Goal: Task Accomplishment & Management: Manage account settings

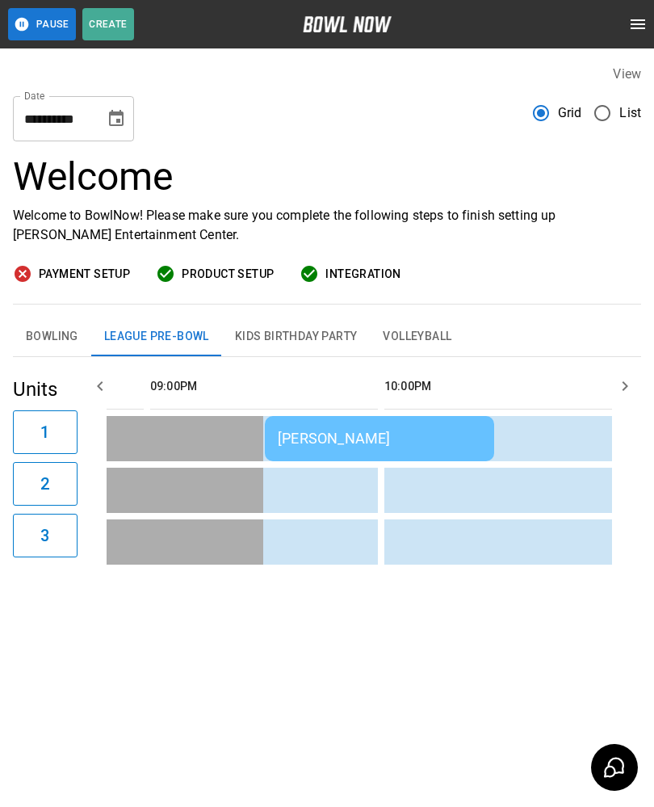
click at [385, 438] on div "[PERSON_NAME]" at bounding box center [380, 438] width 204 height 17
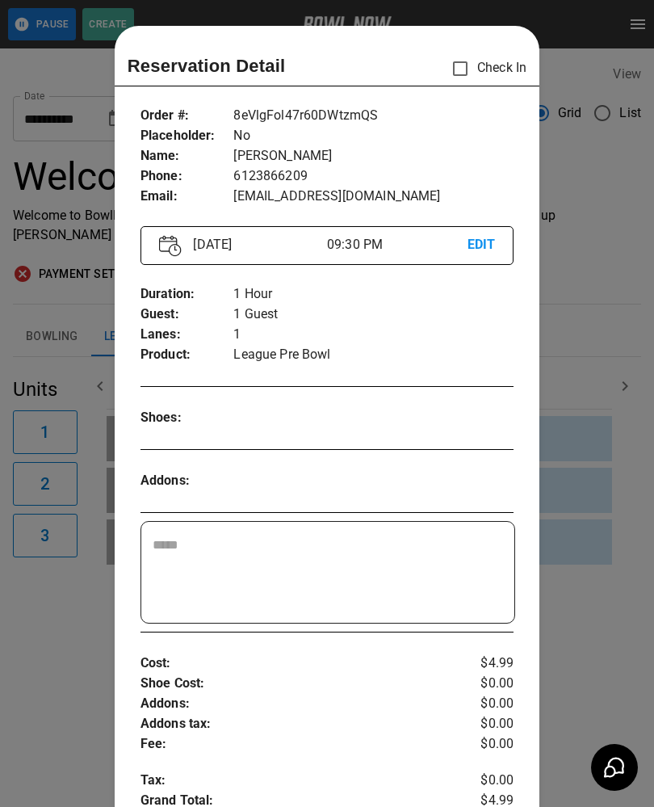
scroll to position [26, 0]
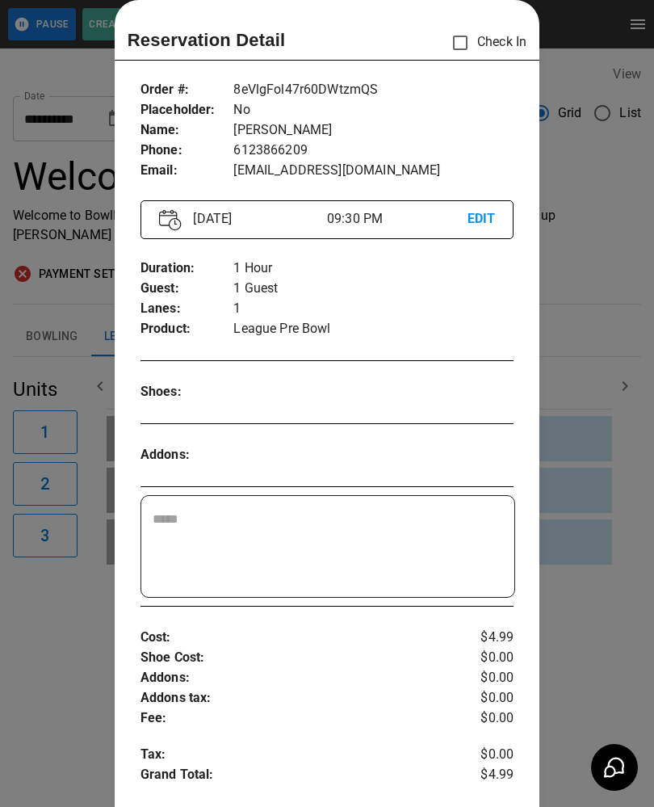
click at [486, 206] on div "[DATE] 09:30 PM EDIT" at bounding box center [328, 219] width 374 height 39
click at [477, 222] on p "EDIT" at bounding box center [482, 219] width 28 height 20
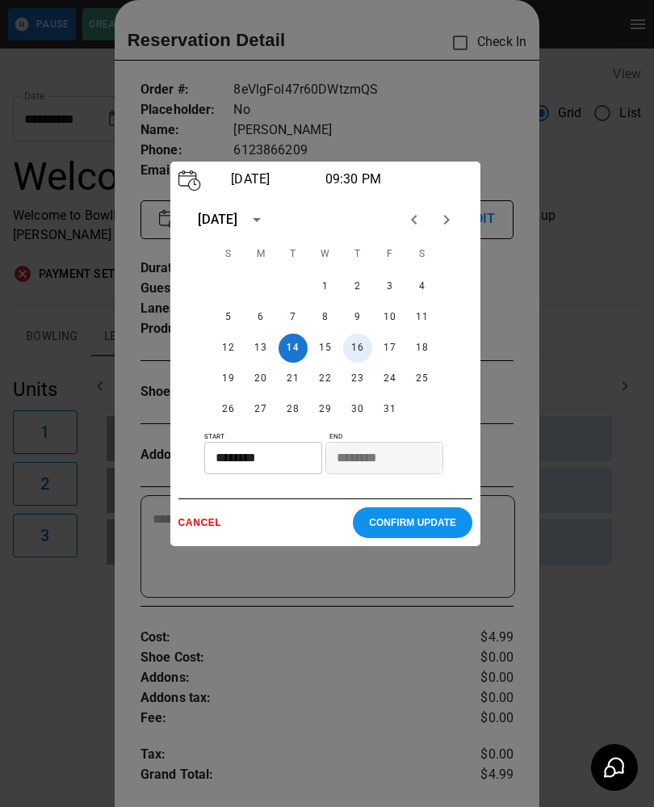
click at [354, 351] on button "16" at bounding box center [357, 348] width 29 height 29
click at [272, 461] on input "********" at bounding box center [257, 458] width 107 height 32
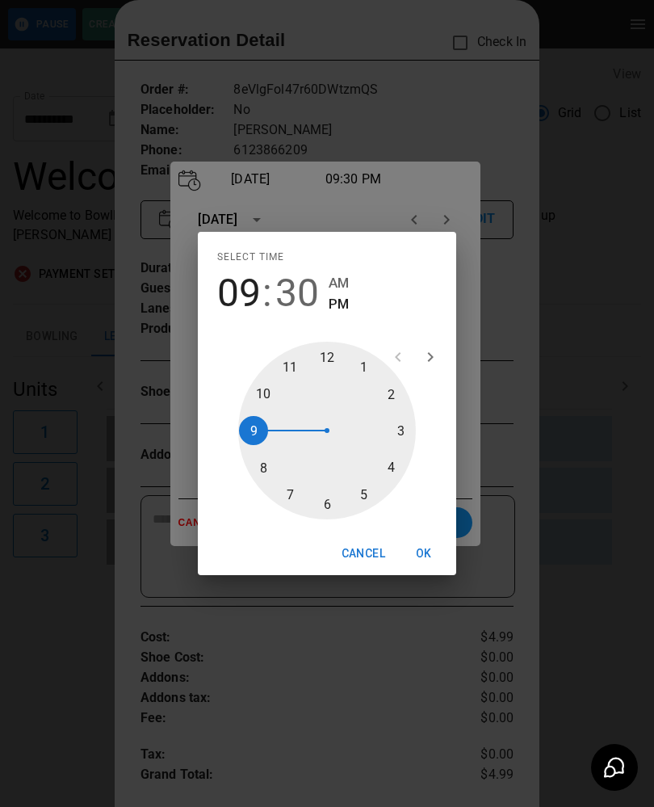
click at [347, 279] on span "AM" at bounding box center [339, 283] width 20 height 22
type input "********"
click at [345, 284] on span "AM" at bounding box center [339, 283] width 20 height 22
click at [243, 428] on div at bounding box center [327, 431] width 178 height 178
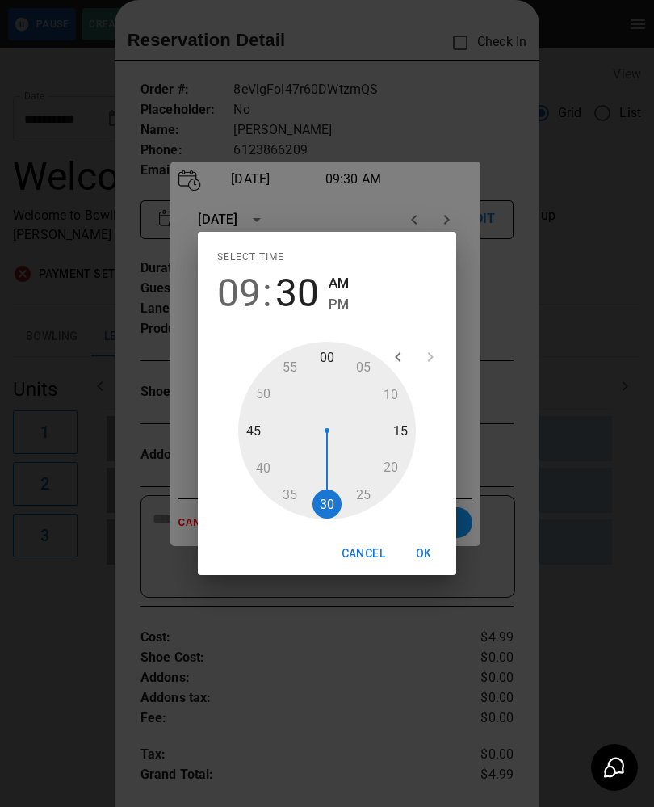
click at [329, 499] on div at bounding box center [327, 431] width 178 height 178
click at [349, 279] on span "AM" at bounding box center [339, 283] width 20 height 22
click at [428, 540] on button "OK" at bounding box center [424, 554] width 52 height 30
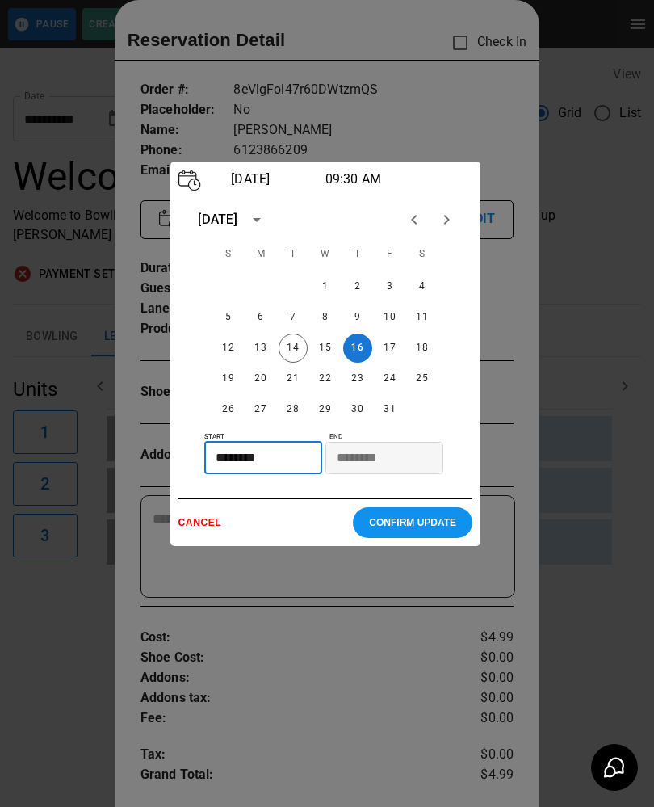
click at [421, 524] on p "CONFIRM UPDATE" at bounding box center [412, 522] width 87 height 11
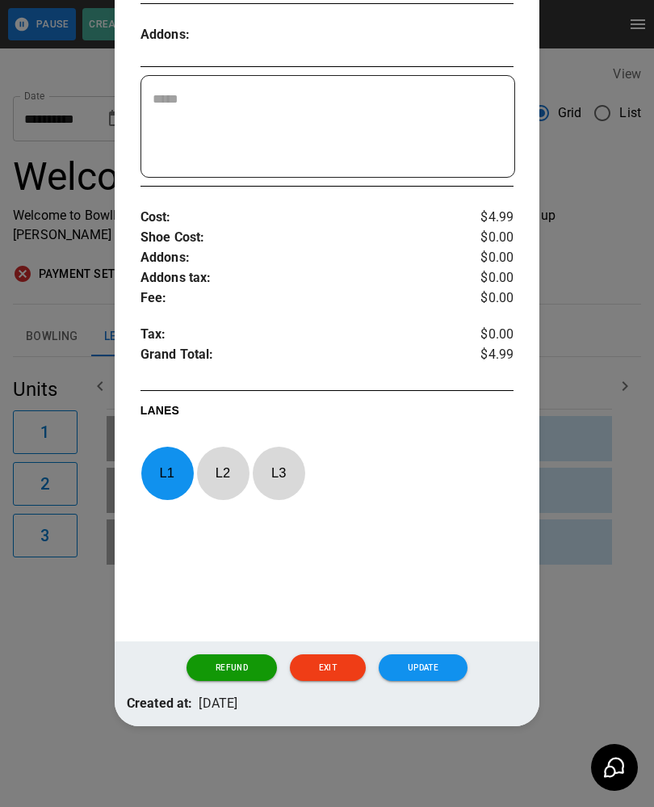
scroll to position [457, 0]
click at [439, 658] on button "Update" at bounding box center [423, 667] width 89 height 27
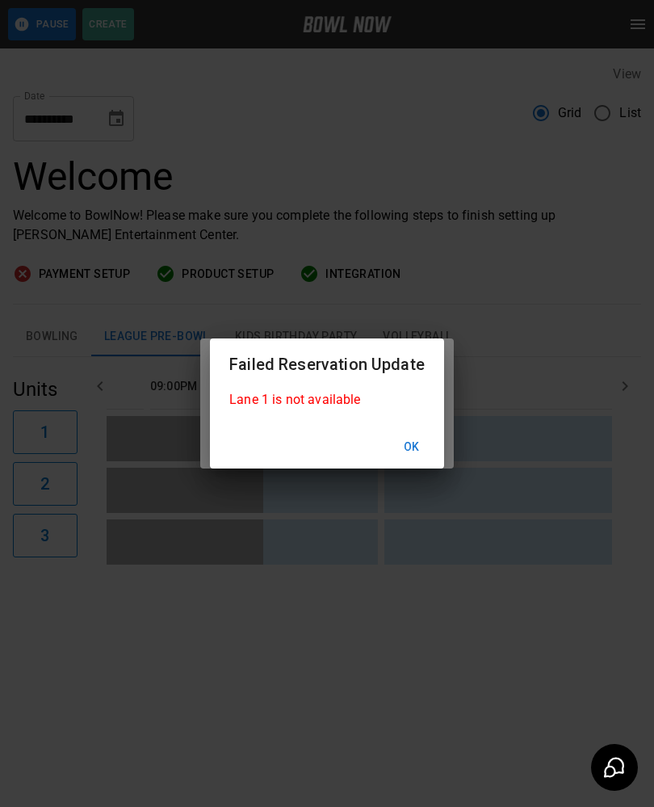
click at [421, 433] on button "Ok" at bounding box center [412, 447] width 52 height 30
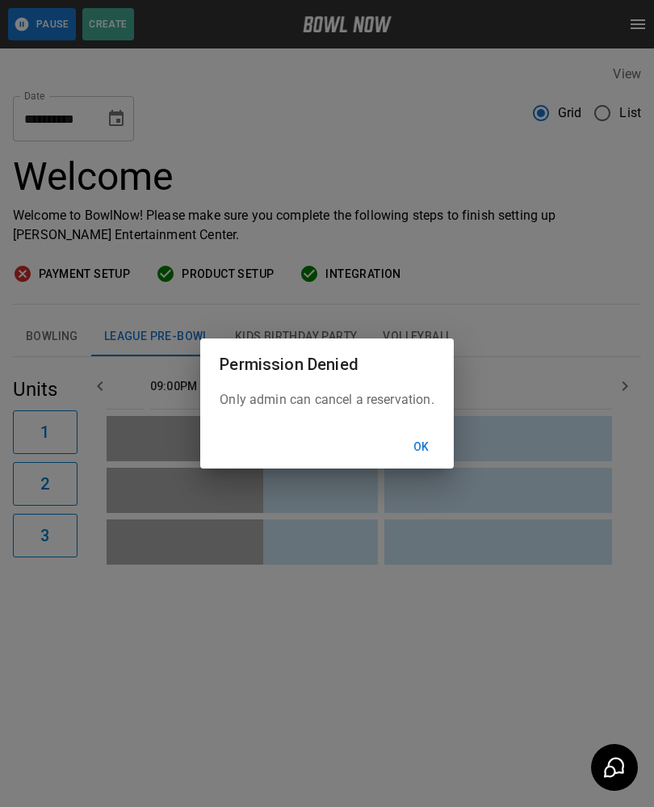
click at [422, 448] on button "Ok" at bounding box center [422, 447] width 52 height 30
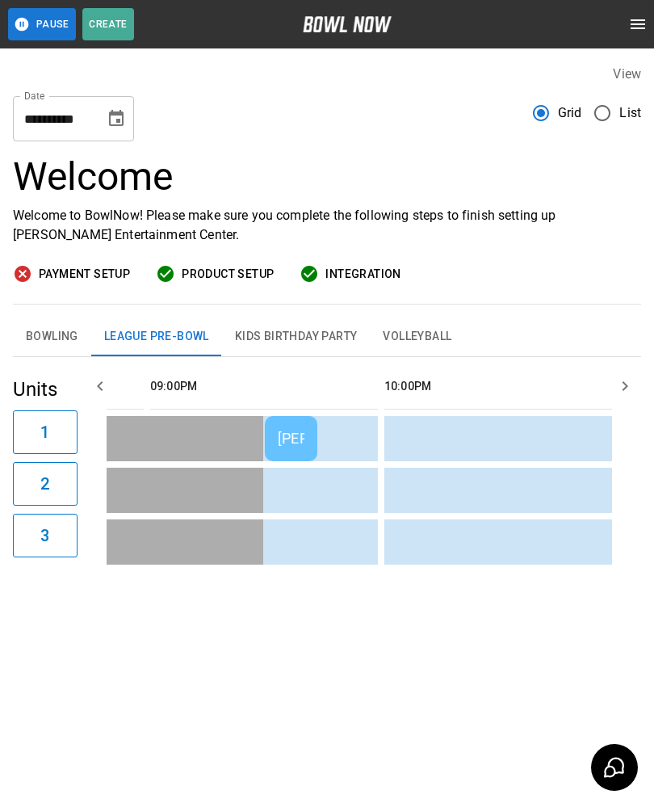
click at [101, 116] on button "Choose date, selected date is Oct 14, 2025" at bounding box center [116, 119] width 32 height 32
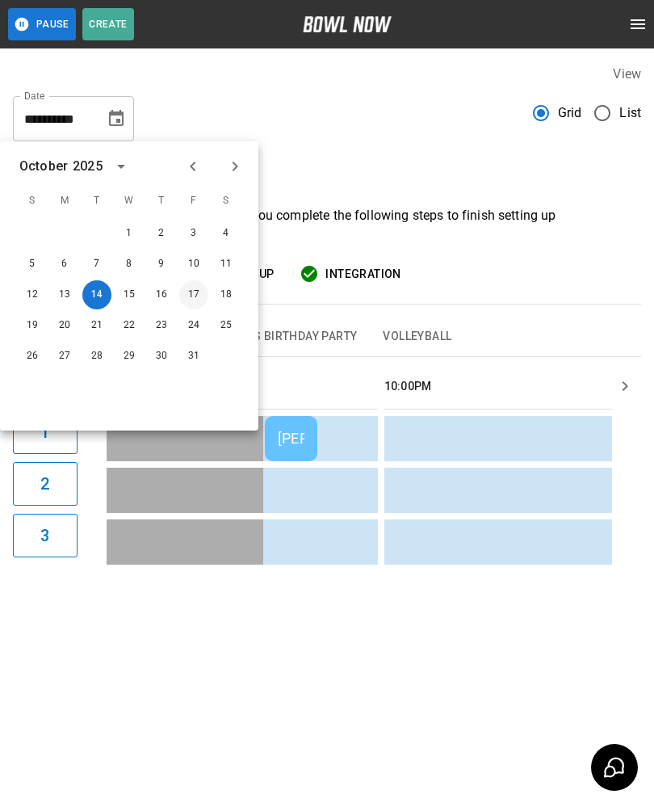
click at [200, 295] on button "17" at bounding box center [193, 294] width 29 height 29
type input "**********"
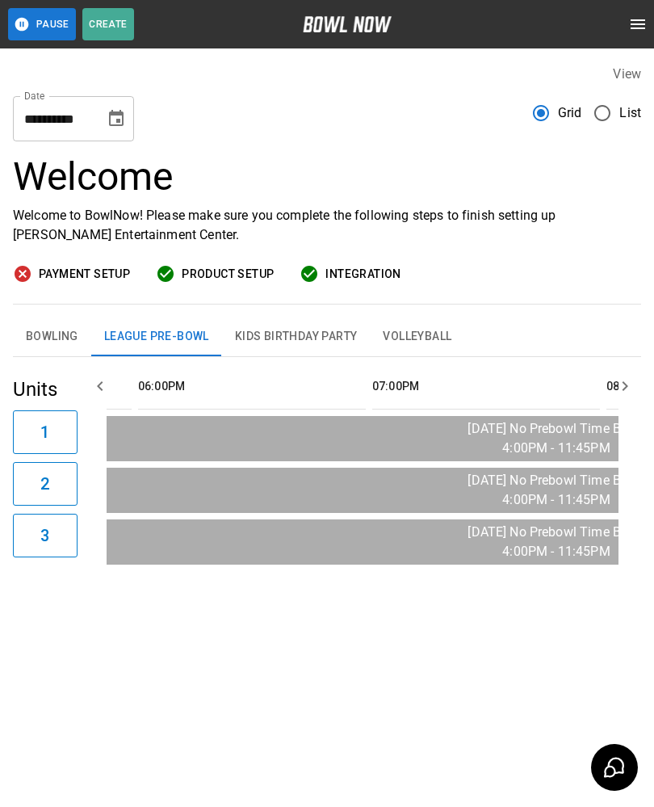
scroll to position [0, 1783]
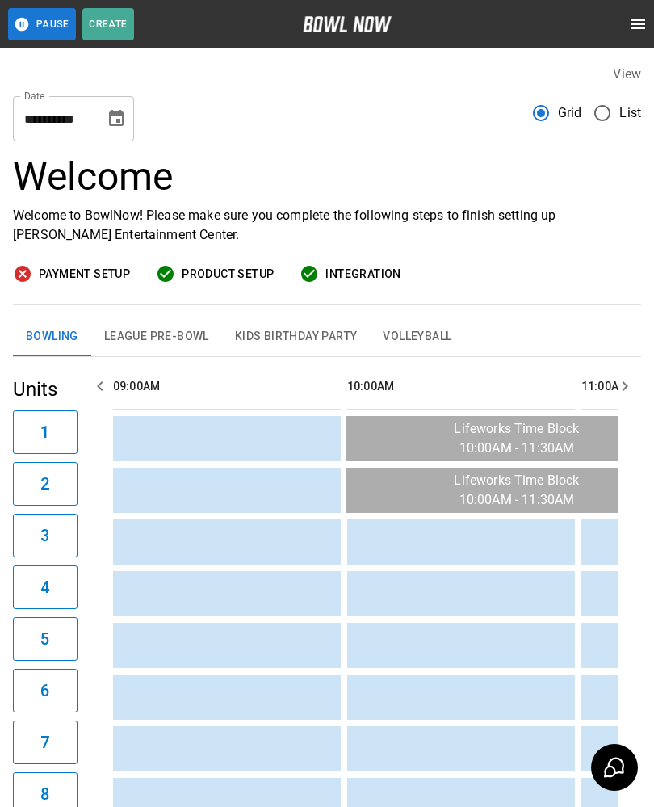
scroll to position [0, 1874]
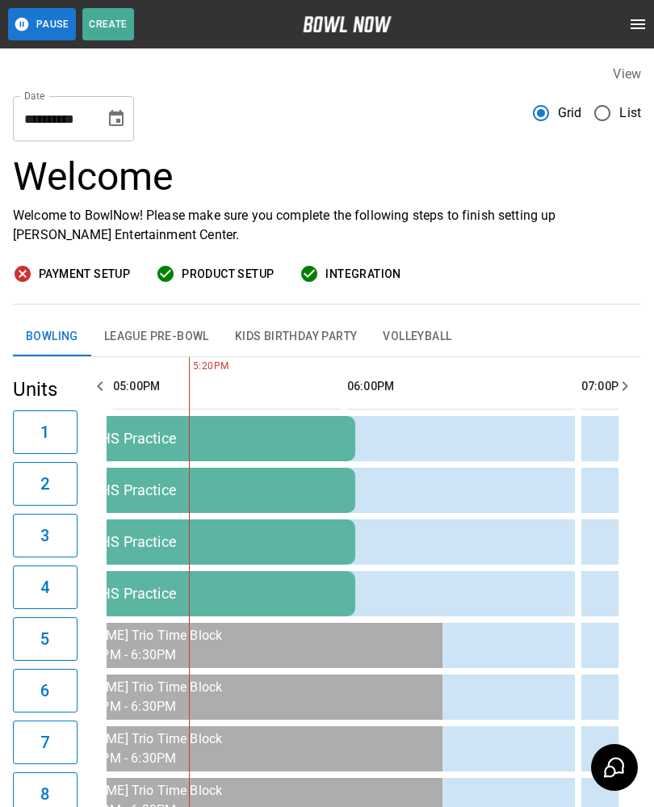
click at [119, 114] on icon "Choose date, selected date is Oct 14, 2025" at bounding box center [116, 118] width 15 height 16
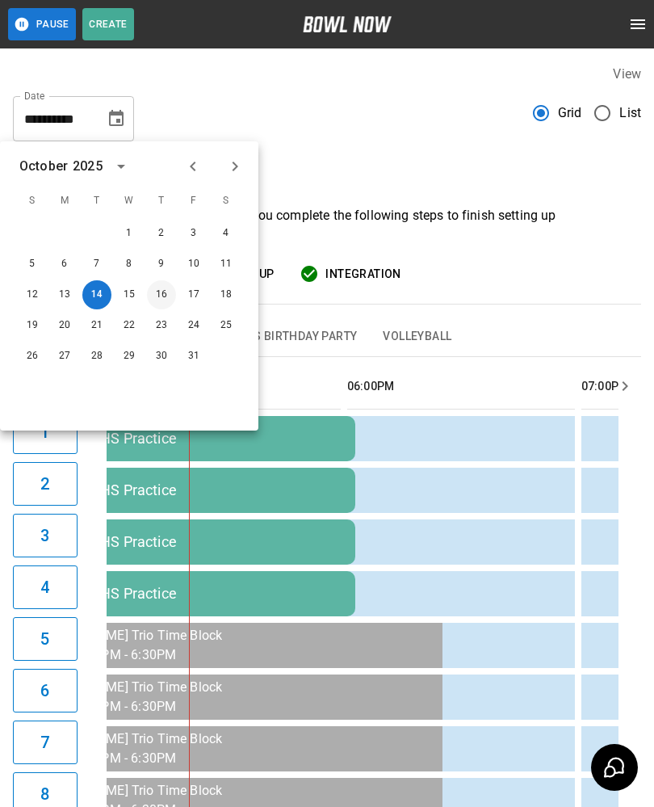
click at [170, 297] on button "16" at bounding box center [161, 294] width 29 height 29
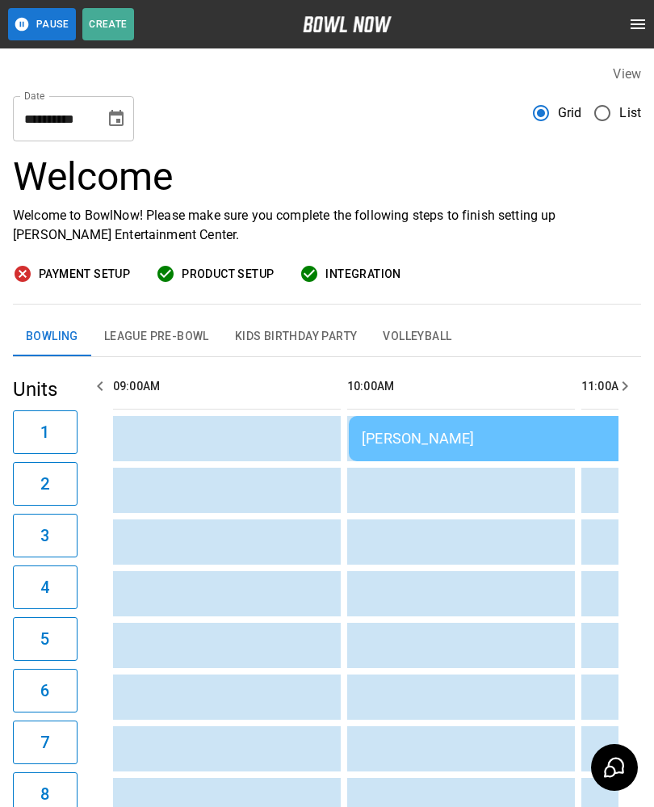
scroll to position [0, 0]
click at [123, 121] on icon "Choose date, selected date is Oct 16, 2025" at bounding box center [116, 118] width 15 height 16
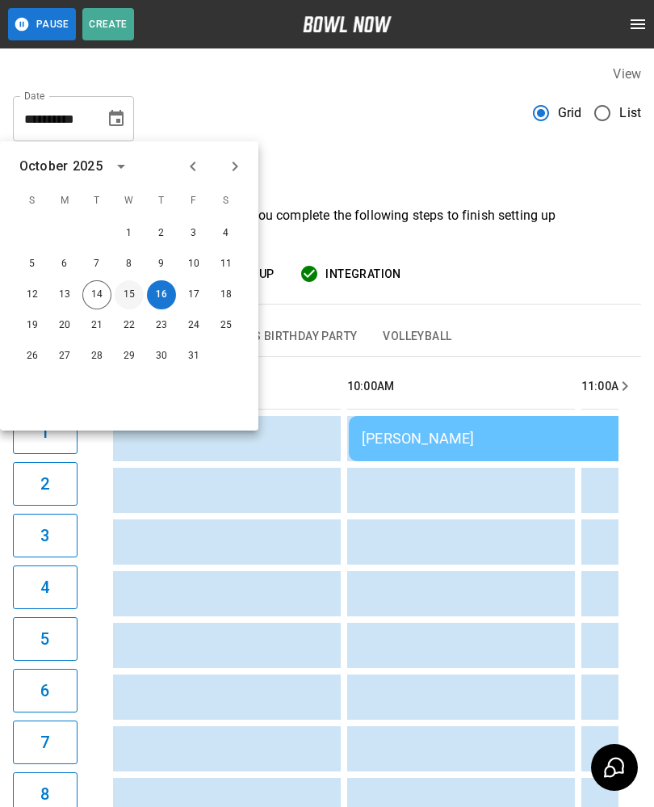
click at [131, 295] on button "15" at bounding box center [129, 294] width 29 height 29
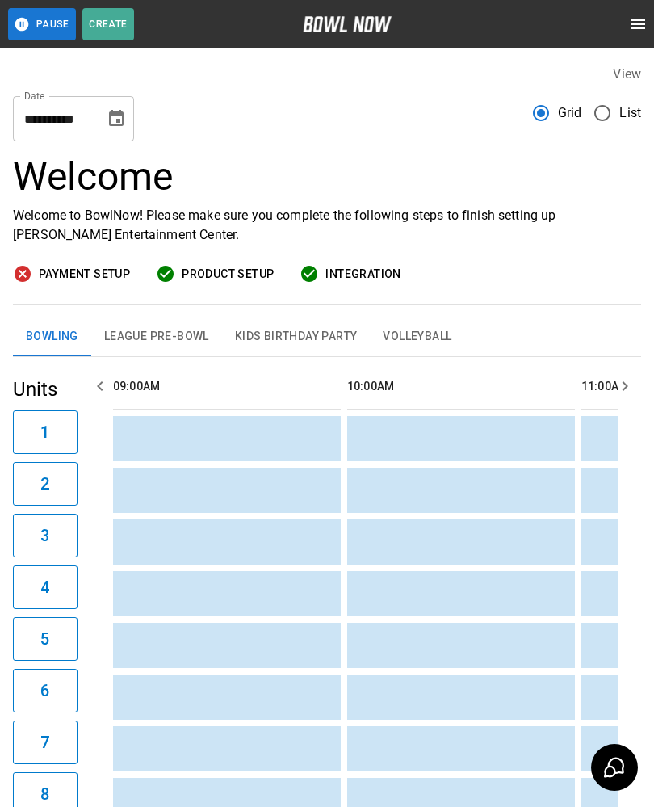
type input "**********"
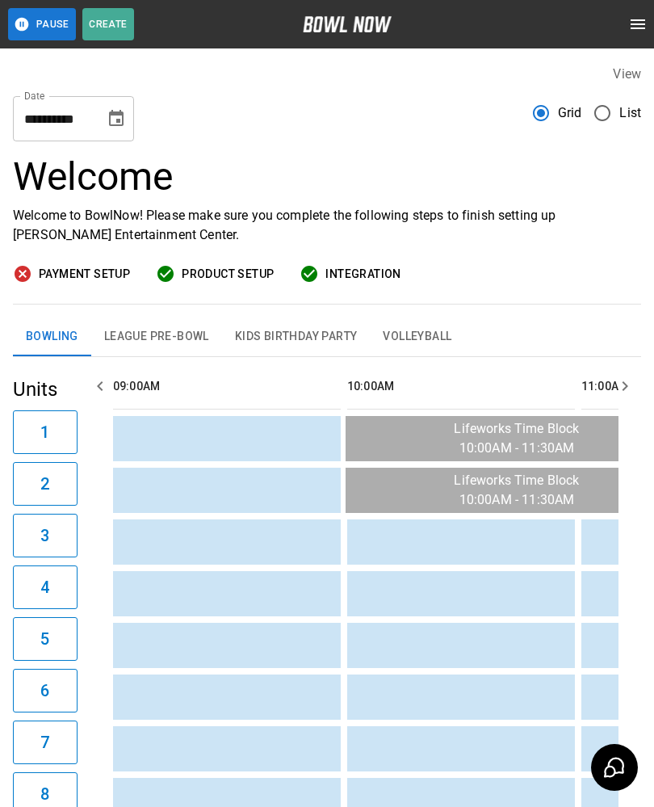
scroll to position [0, 1874]
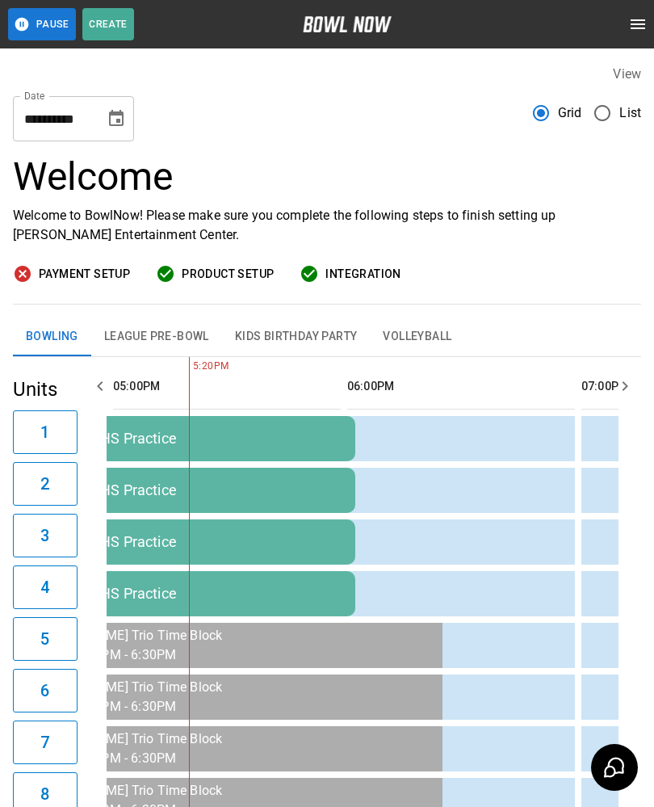
click at [170, 330] on button "League Pre-Bowl" at bounding box center [156, 337] width 131 height 39
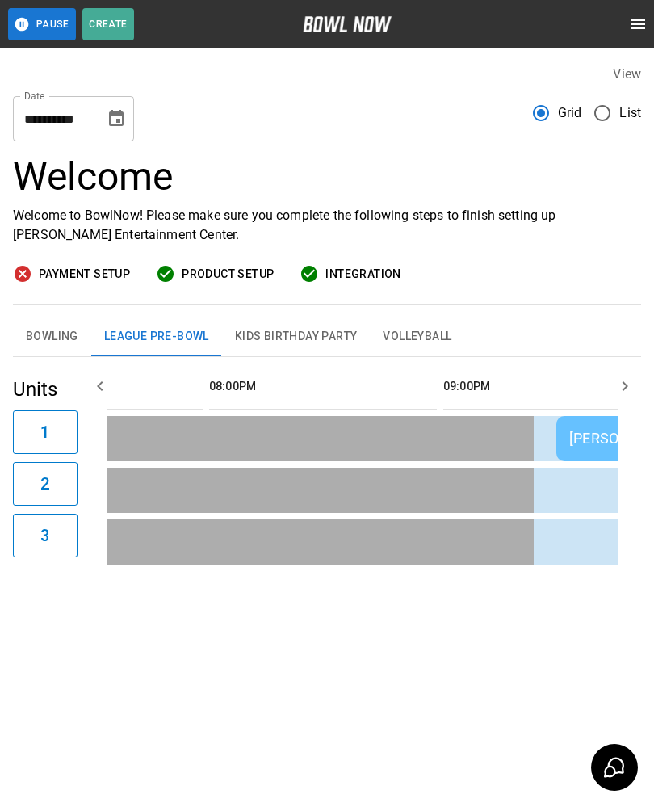
scroll to position [0, 0]
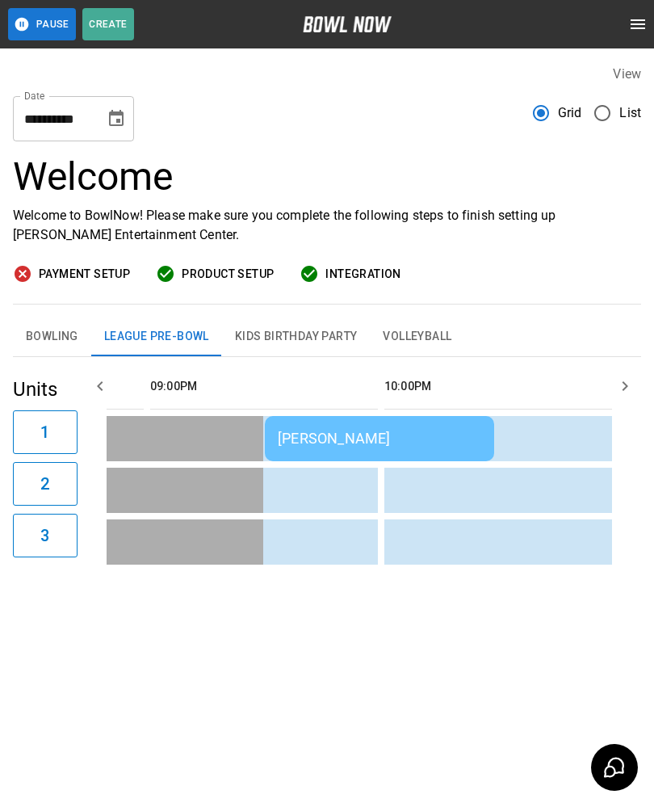
click at [336, 440] on div "[PERSON_NAME]" at bounding box center [380, 438] width 204 height 17
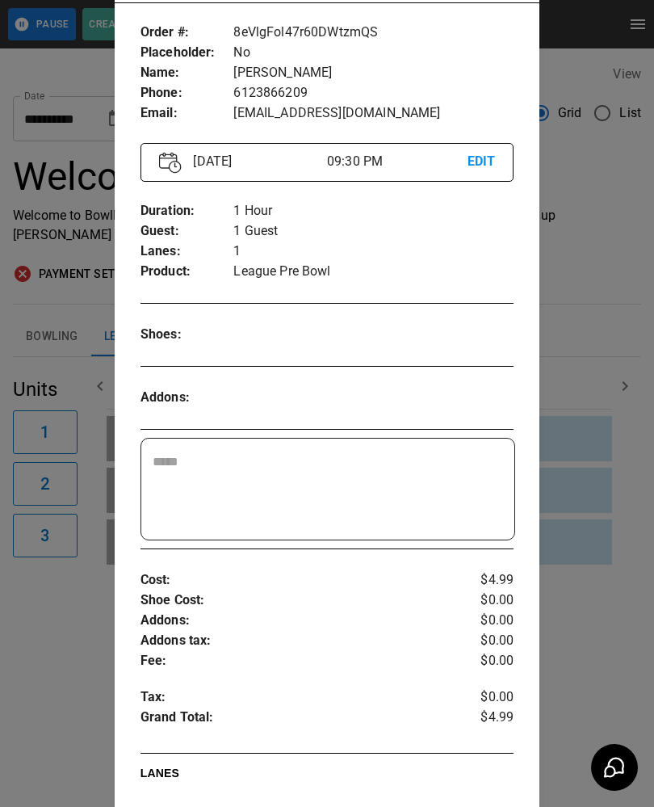
scroll to position [84, 0]
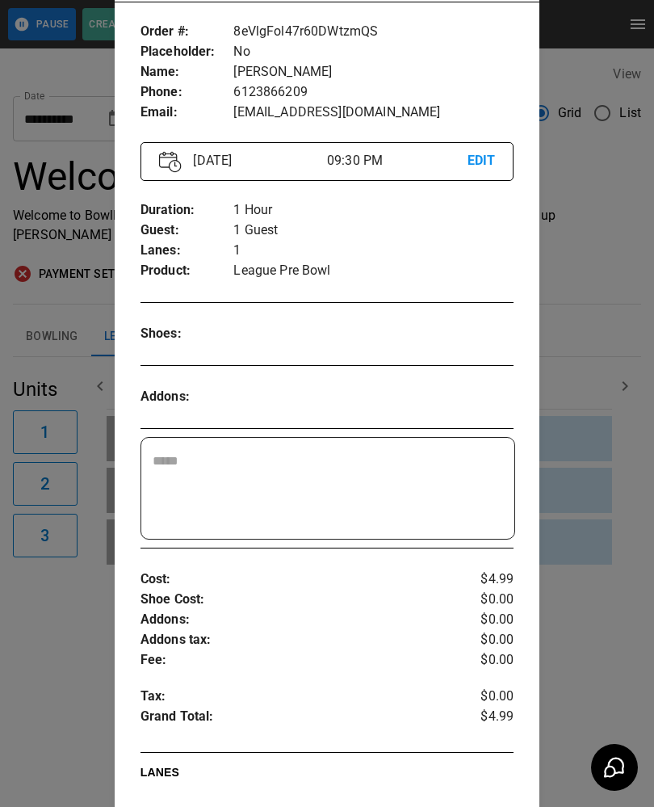
click at [490, 158] on p "EDIT" at bounding box center [482, 161] width 28 height 20
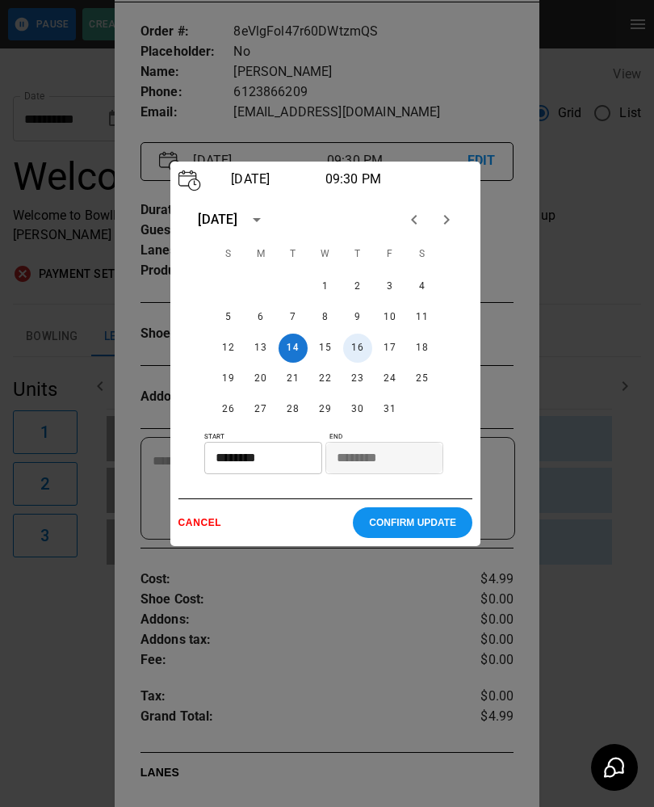
click at [356, 359] on button "16" at bounding box center [357, 348] width 29 height 29
click at [255, 462] on input "********" at bounding box center [257, 458] width 107 height 32
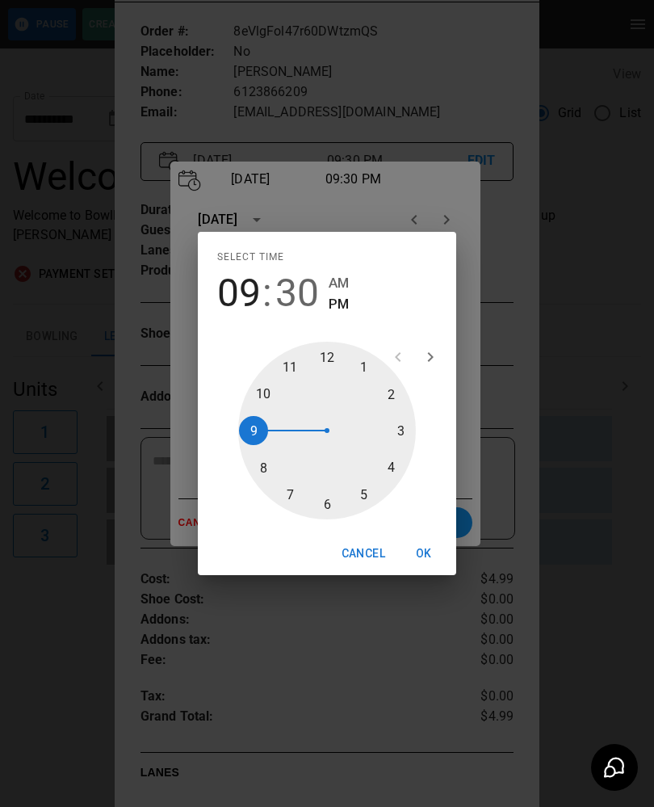
click at [254, 424] on div at bounding box center [327, 431] width 178 height 178
click at [353, 269] on div "Select time 09 : 30 AM PM" at bounding box center [327, 280] width 259 height 97
click at [343, 289] on span "AM" at bounding box center [339, 283] width 20 height 22
type input "********"
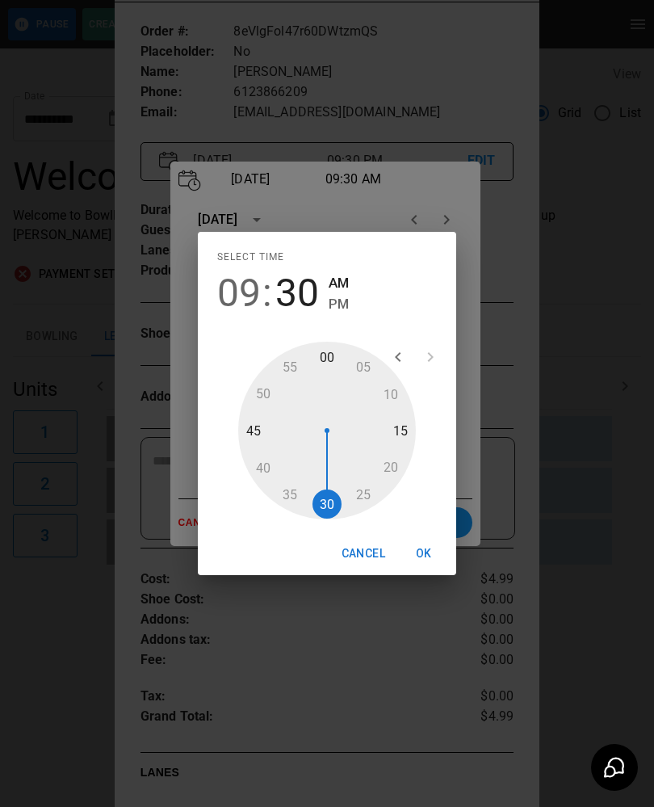
click at [421, 553] on button "OK" at bounding box center [424, 554] width 52 height 30
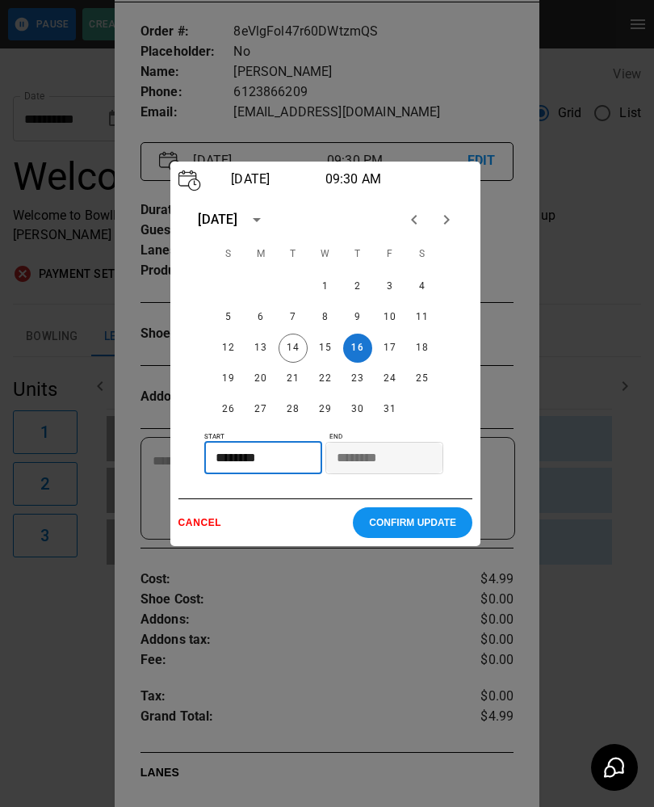
click at [421, 528] on p "CONFIRM UPDATE" at bounding box center [412, 522] width 87 height 11
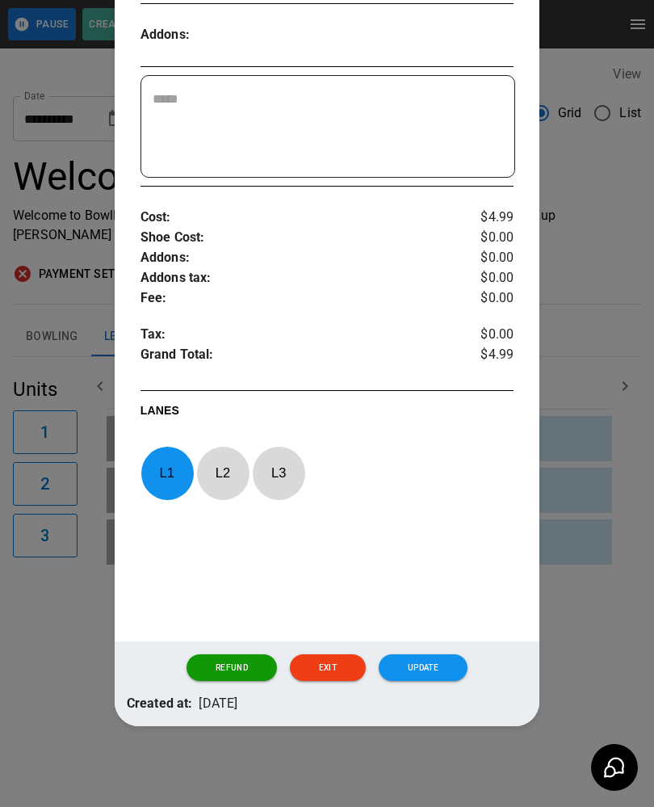
scroll to position [456, 0]
click at [288, 464] on p "L 3" at bounding box center [278, 473] width 53 height 38
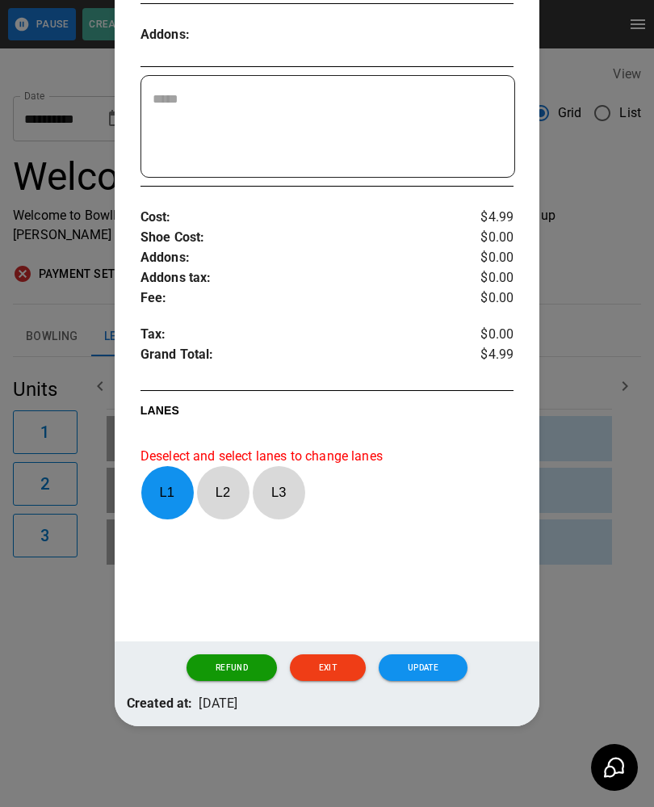
click at [167, 479] on p "L 1" at bounding box center [167, 492] width 53 height 38
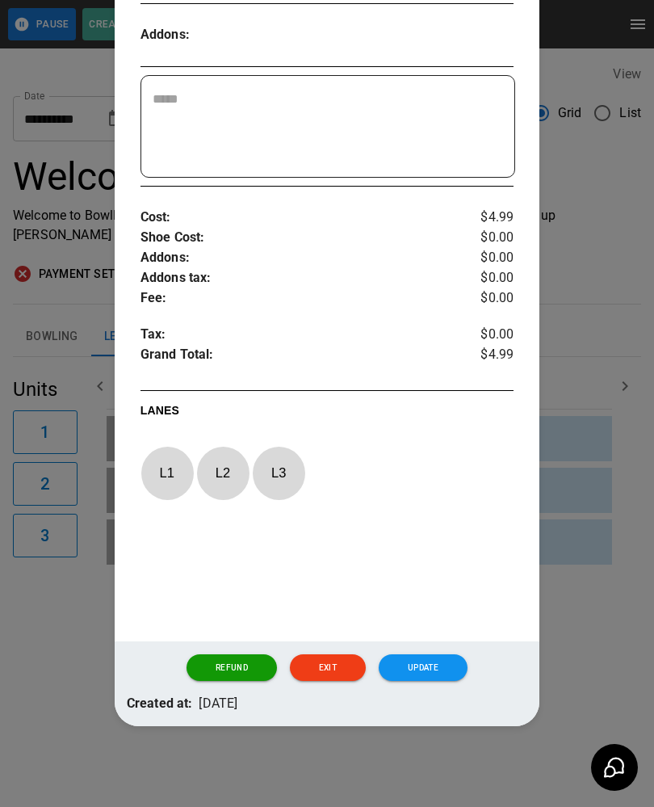
click at [279, 471] on p "L 3" at bounding box center [278, 473] width 53 height 38
click at [278, 468] on p "L 3" at bounding box center [278, 473] width 53 height 38
click at [231, 464] on p "L 2" at bounding box center [222, 473] width 53 height 38
click at [423, 669] on button "Update" at bounding box center [423, 667] width 89 height 27
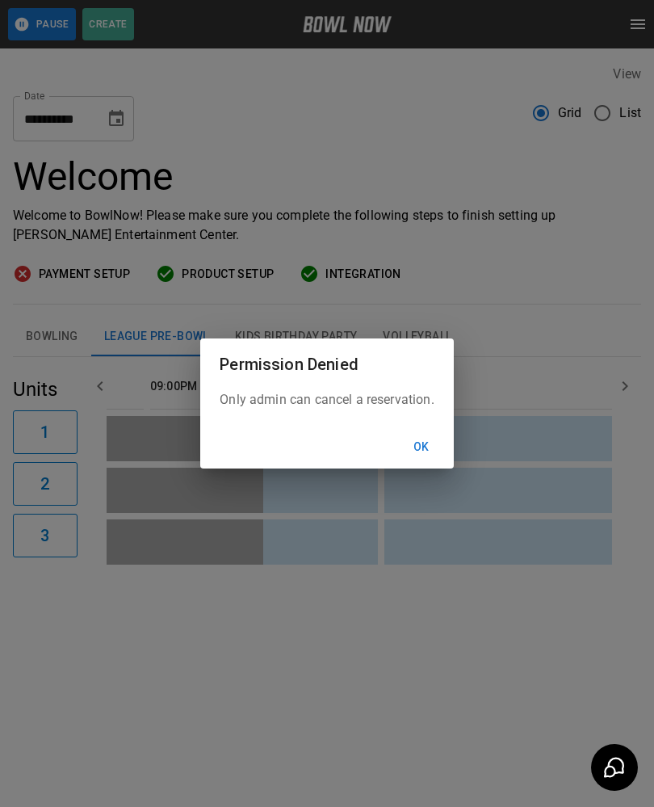
click at [423, 669] on div "Permission Denied Only admin can cancel a reservation. Ok" at bounding box center [327, 403] width 654 height 807
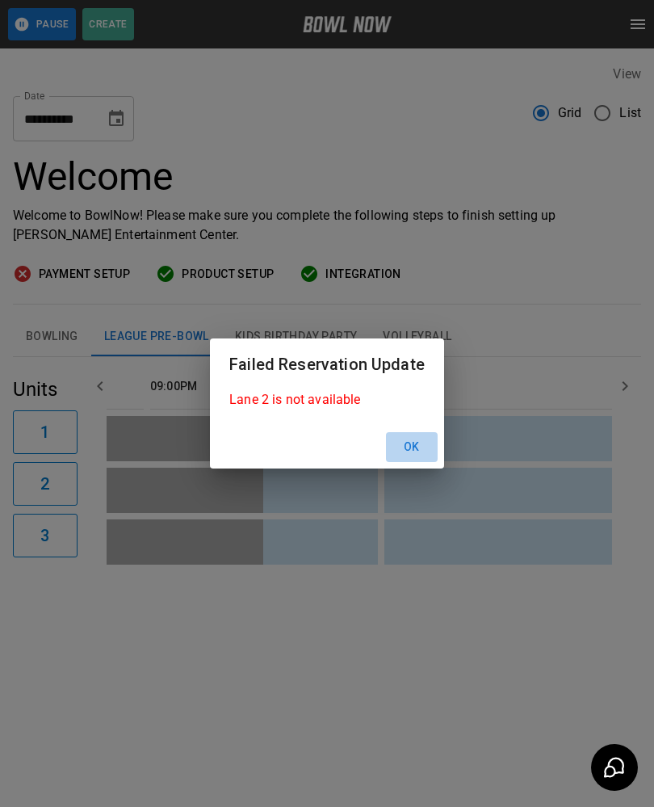
click at [421, 435] on button "Ok" at bounding box center [412, 447] width 52 height 30
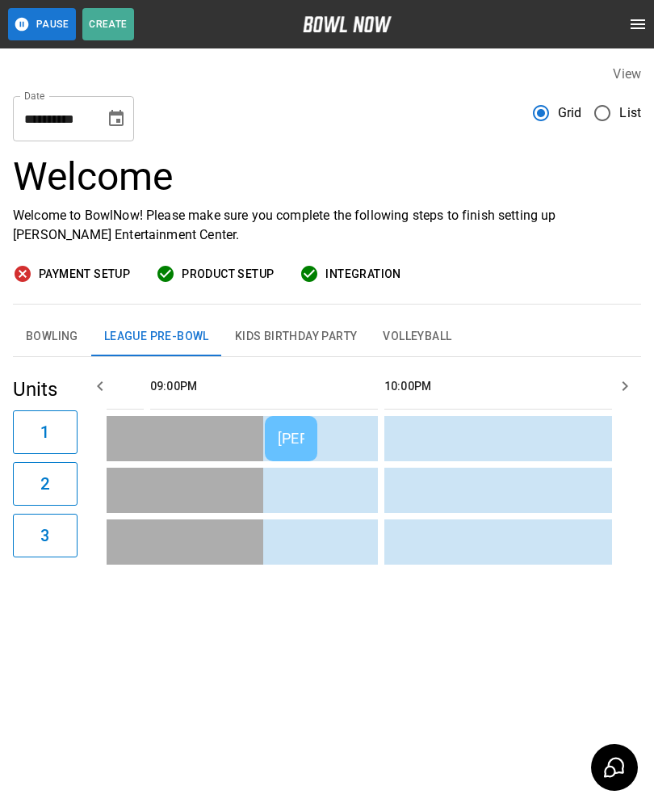
click at [292, 428] on td "[PERSON_NAME]" at bounding box center [291, 438] width 53 height 45
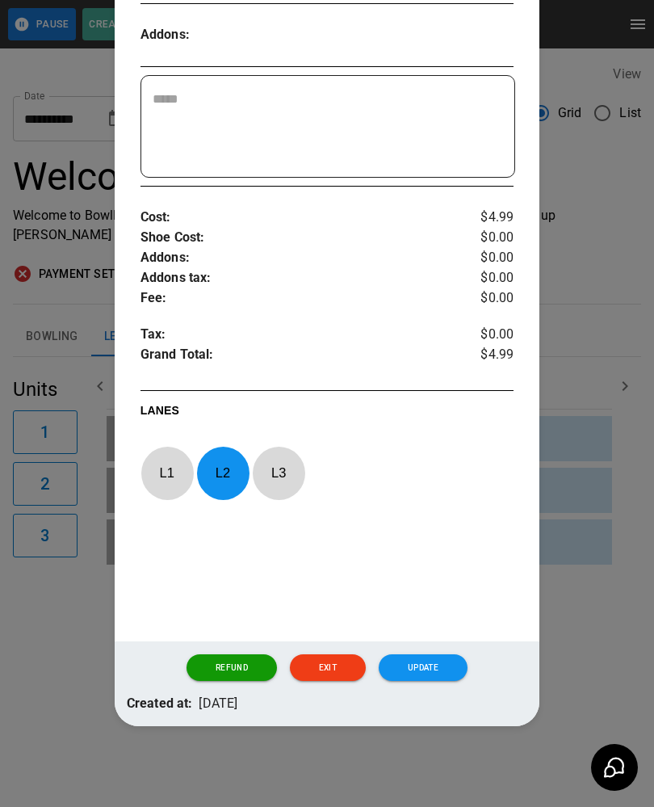
click at [223, 475] on p "L 2" at bounding box center [222, 473] width 53 height 38
click at [284, 465] on p "L 3" at bounding box center [278, 473] width 53 height 38
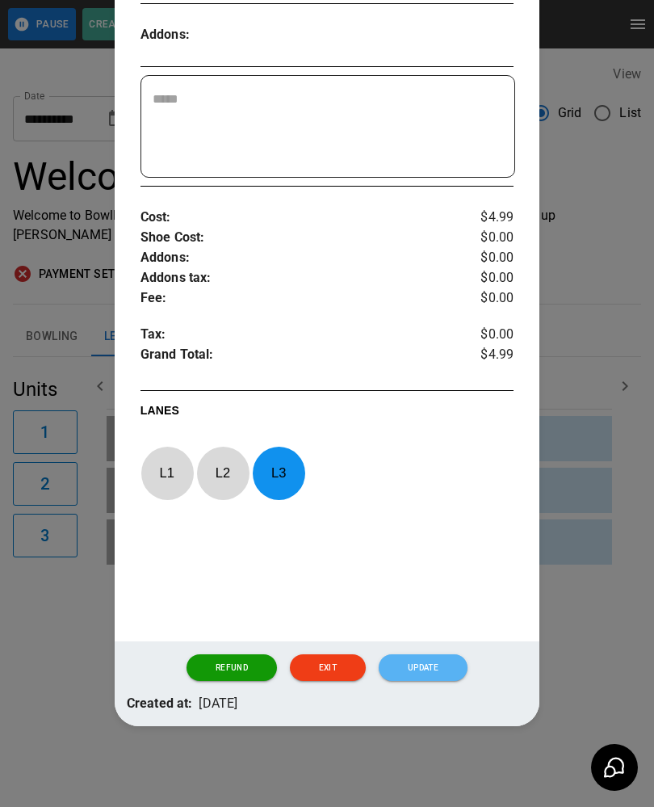
click at [412, 663] on button "Update" at bounding box center [423, 667] width 89 height 27
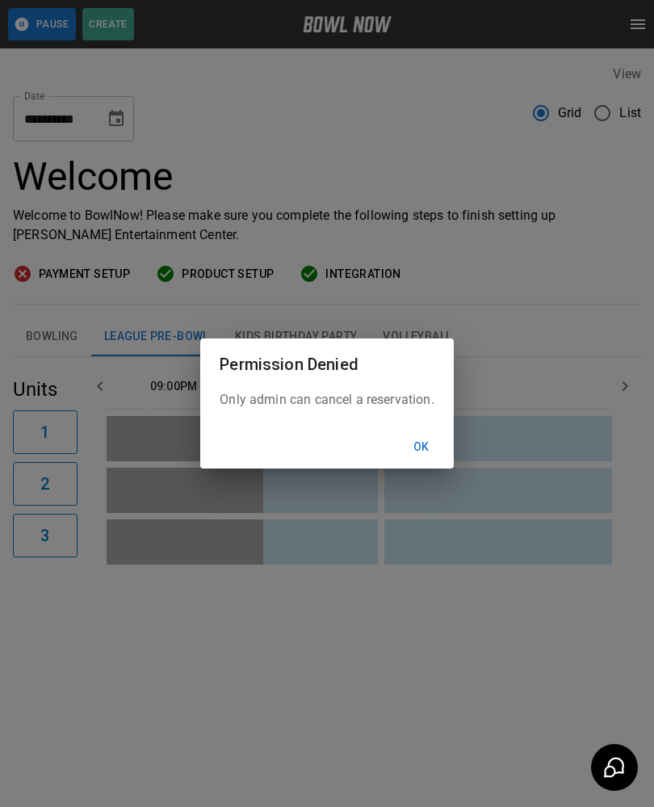
click at [426, 437] on button "Ok" at bounding box center [422, 447] width 52 height 30
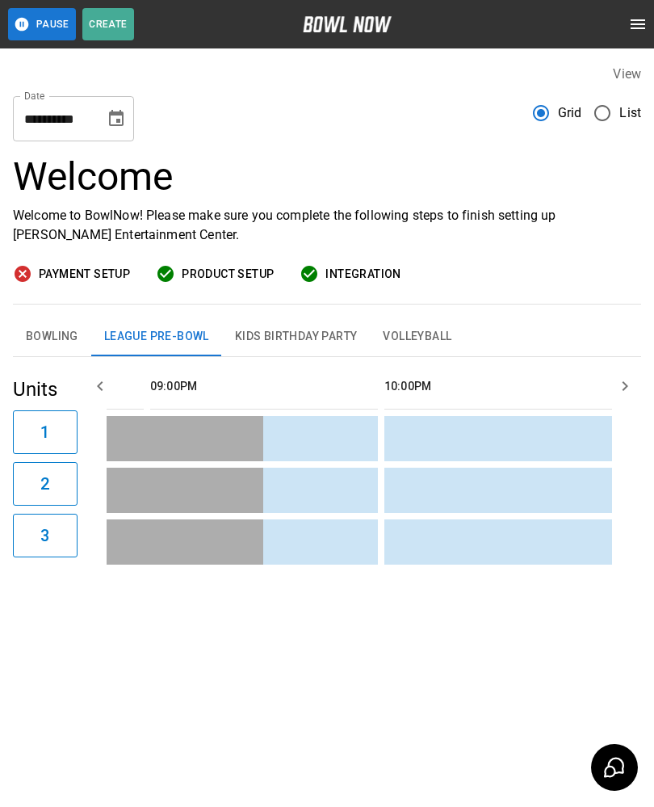
click at [107, 113] on icon "Choose date, selected date is Oct 14, 2025" at bounding box center [116, 118] width 19 height 19
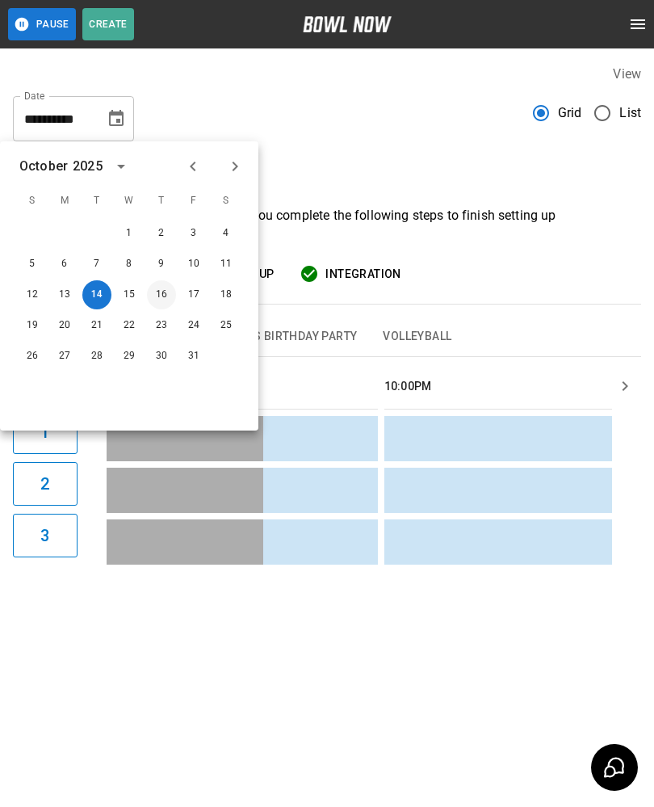
click at [158, 288] on button "16" at bounding box center [161, 294] width 29 height 29
type input "**********"
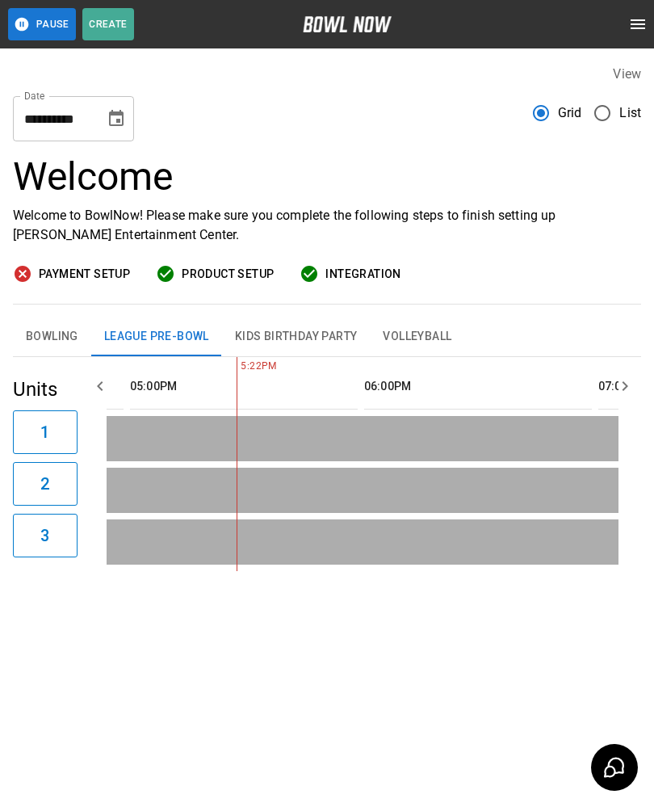
scroll to position [0, 1594]
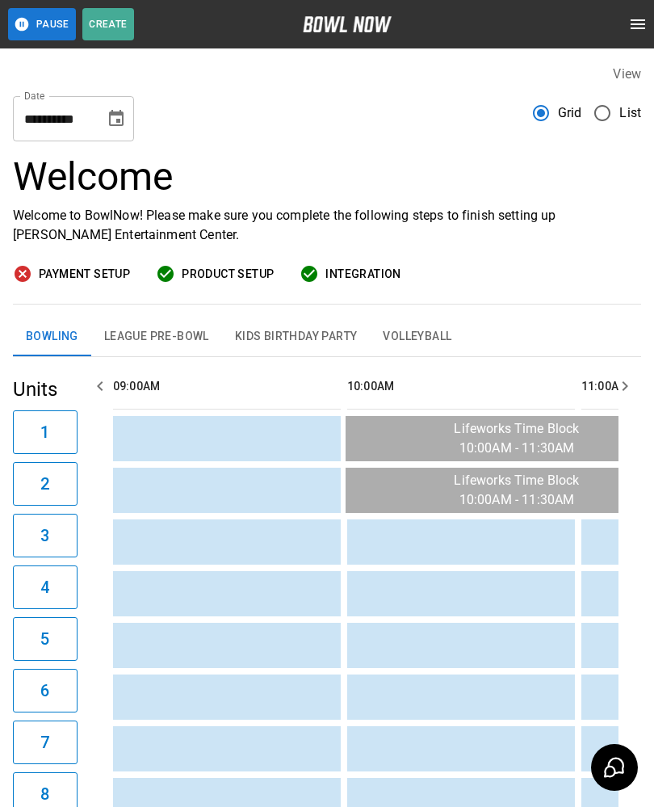
scroll to position [0, 1874]
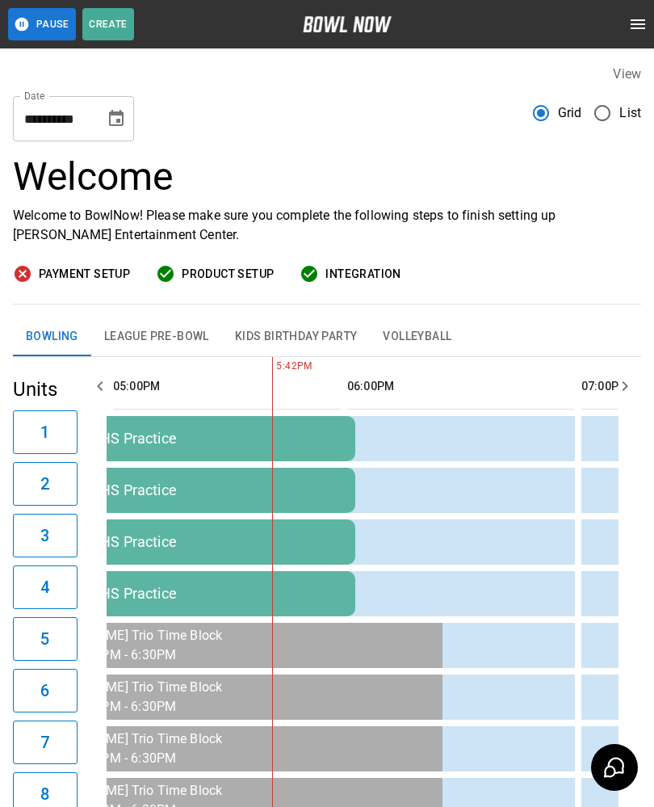
click at [145, 336] on button "League Pre-Bowl" at bounding box center [156, 337] width 131 height 39
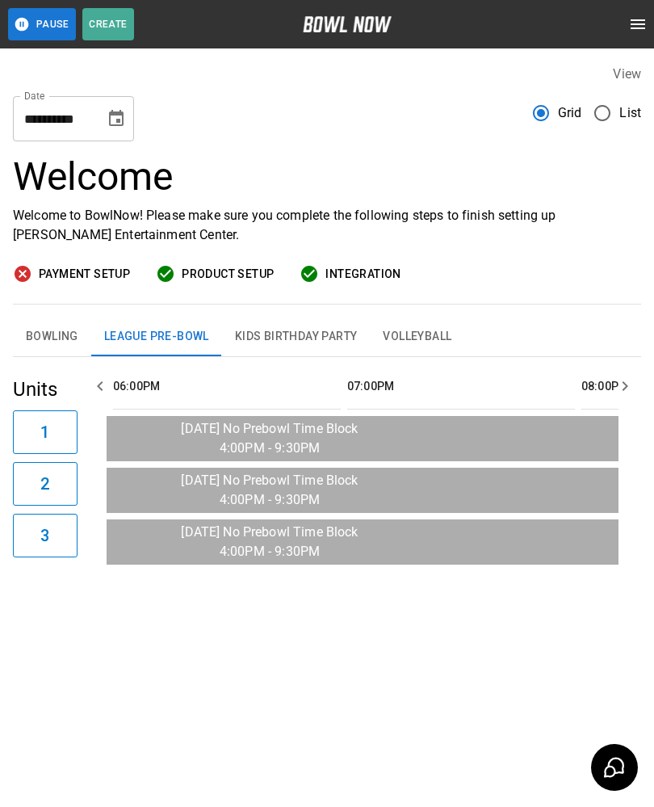
scroll to position [0, 1942]
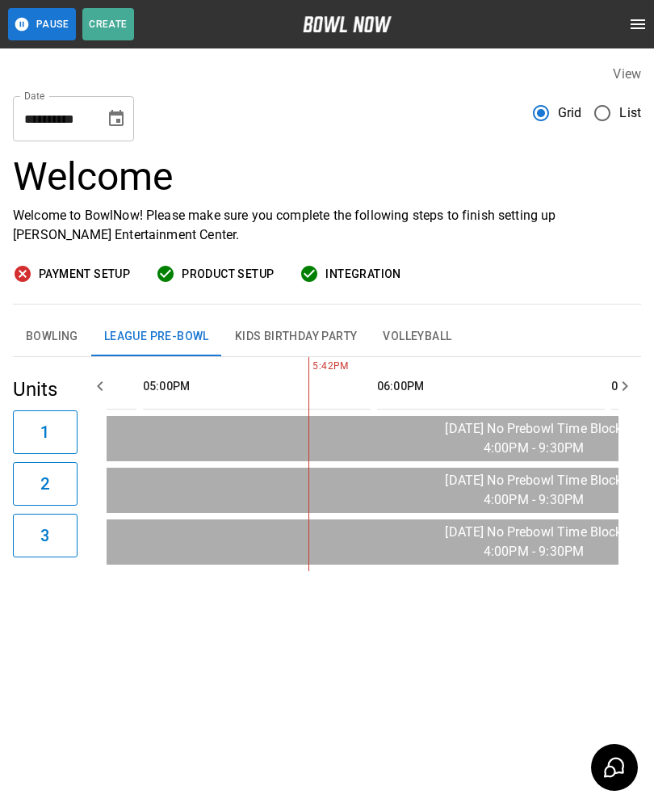
click at [42, 335] on button "Bowling" at bounding box center [52, 337] width 78 height 39
